Goal: Information Seeking & Learning: Learn about a topic

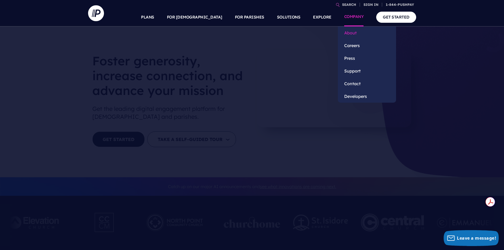
click at [350, 35] on link "About" at bounding box center [367, 32] width 58 height 13
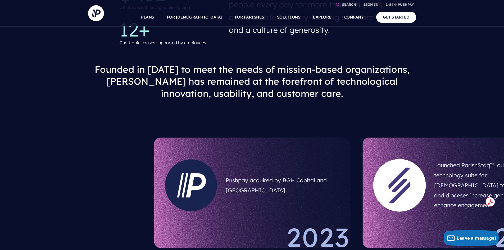
scroll to position [318, 0]
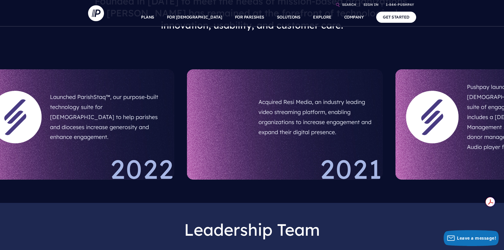
click at [30, 159] on div "2022" at bounding box center [77, 168] width 196 height 24
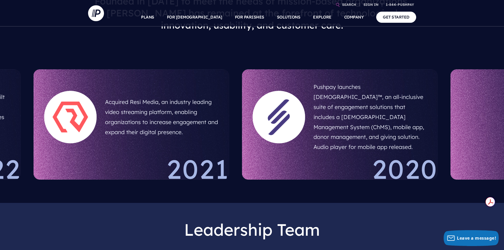
click at [309, 145] on div "Pushpay launches ChurchStaq™, an all-inclusive suite of engagement solutions th…" at bounding box center [370, 117] width 122 height 83
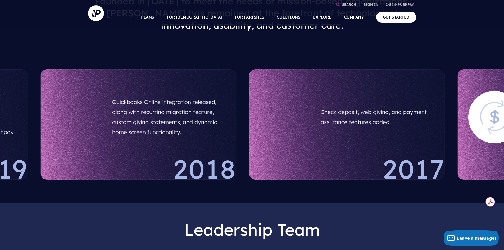
click at [84, 142] on div at bounding box center [77, 117] width 61 height 61
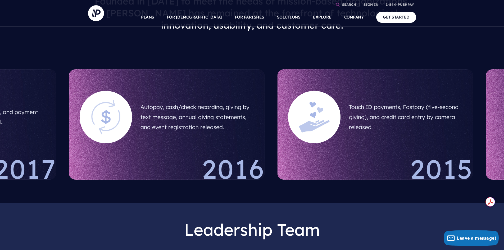
click at [69, 156] on div "2016" at bounding box center [167, 168] width 196 height 24
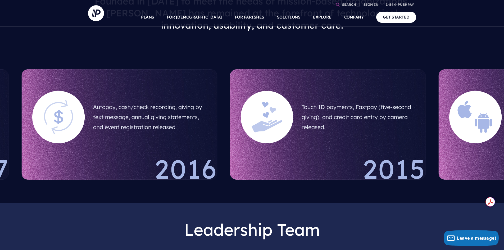
click at [224, 160] on section "Touch ID payments, Fastpay (five-second giving), and credit card entry by camer…" at bounding box center [328, 124] width 209 height 123
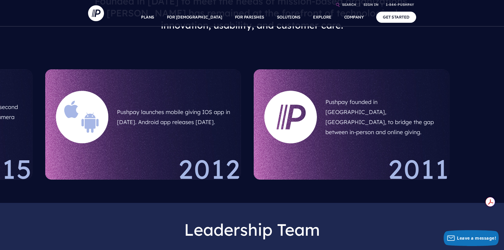
click at [196, 156] on div "2012" at bounding box center [143, 168] width 196 height 24
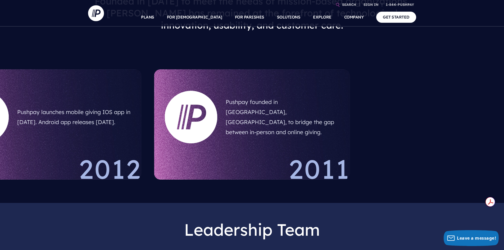
click at [350, 160] on div "2011" at bounding box center [252, 168] width 196 height 24
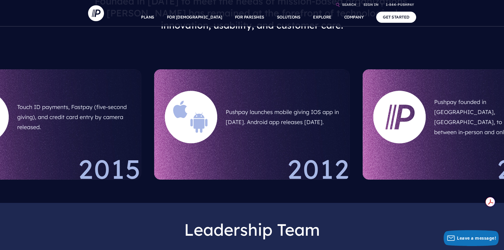
click at [350, 164] on div "2012" at bounding box center [252, 168] width 196 height 24
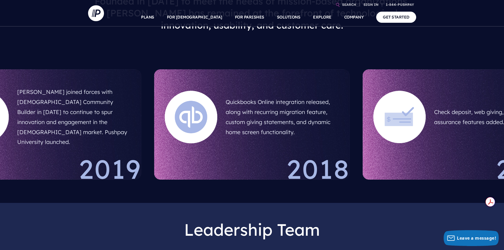
click at [350, 139] on div "Quickbooks Online integration released, along with recurring migration feature,…" at bounding box center [252, 124] width 196 height 110
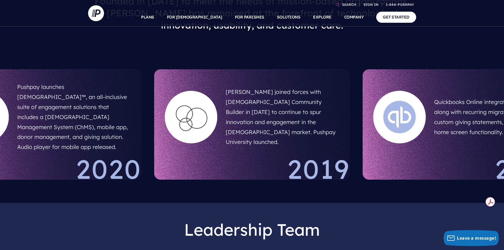
click at [350, 134] on div "Pushpay joined forces with Church Community Builder in December 2019 to continu…" at bounding box center [252, 124] width 196 height 110
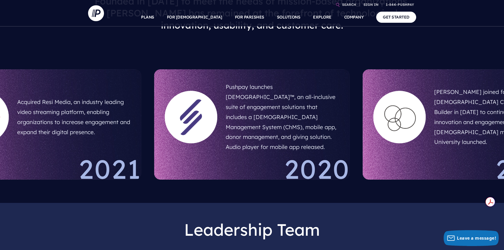
click at [350, 138] on div "Pushpay launches ChurchStaq™, an all-inclusive suite of engagement solutions th…" at bounding box center [252, 124] width 196 height 110
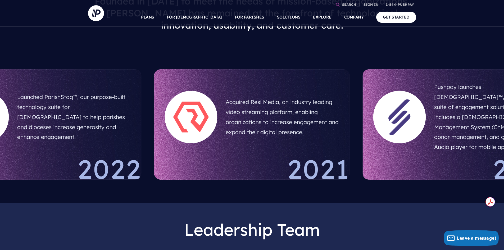
click at [350, 134] on div "Acquired Resi Media, an industry leading video streaming platform, enabling org…" at bounding box center [252, 124] width 196 height 110
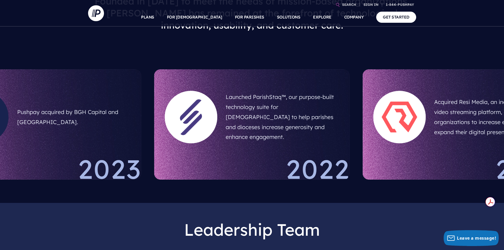
click at [350, 134] on div "Launched ParishStaq™, our purpose-built technology suite for Catholic churches …" at bounding box center [252, 124] width 196 height 110
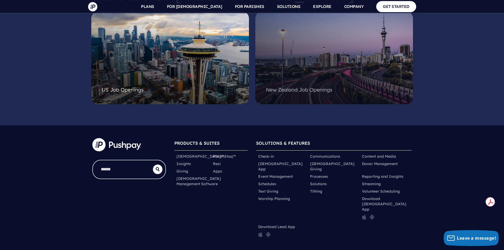
scroll to position [1377, 0]
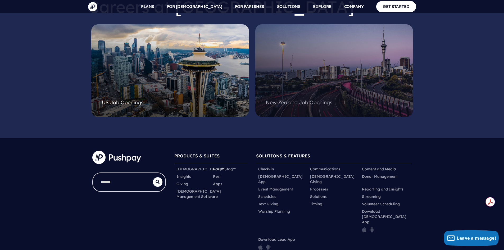
click at [268, 75] on div at bounding box center [334, 64] width 137 height 64
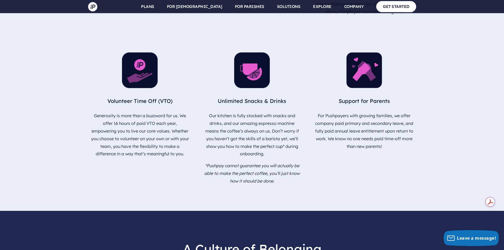
scroll to position [860, 0]
